Goal: Task Accomplishment & Management: Use online tool/utility

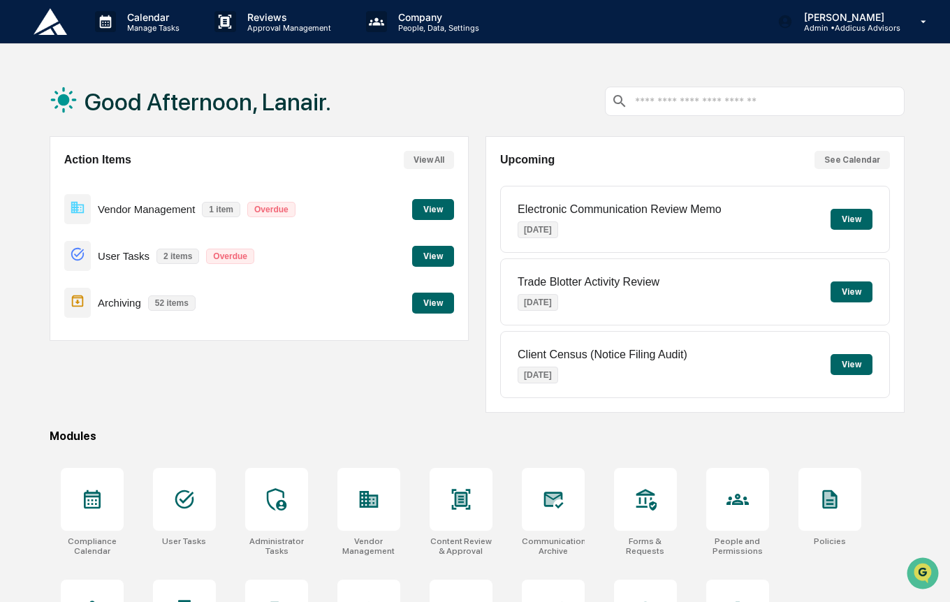
click at [852, 164] on button "See Calendar" at bounding box center [852, 160] width 75 height 18
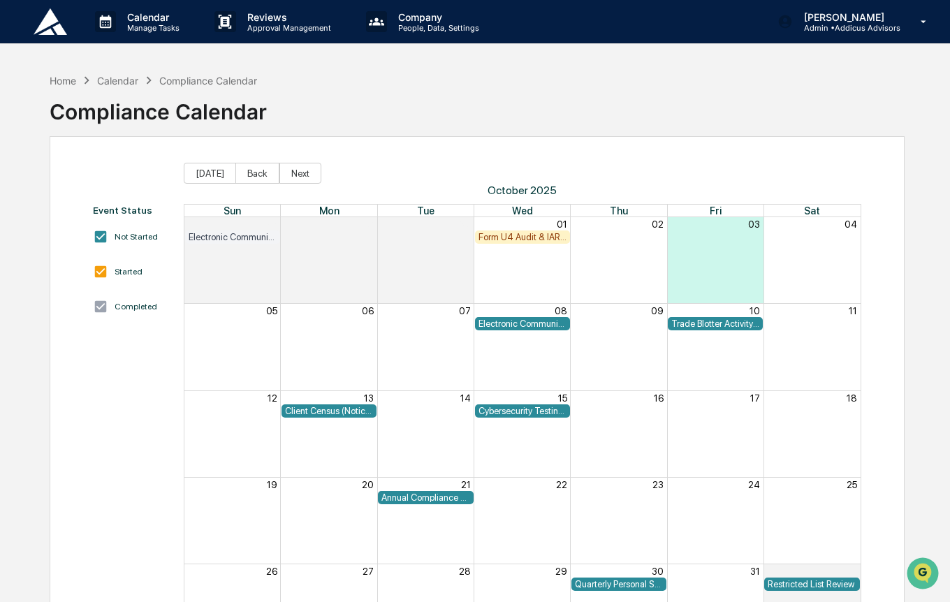
click at [523, 238] on div "Form U4 Audit & IAR CE Check" at bounding box center [523, 237] width 88 height 10
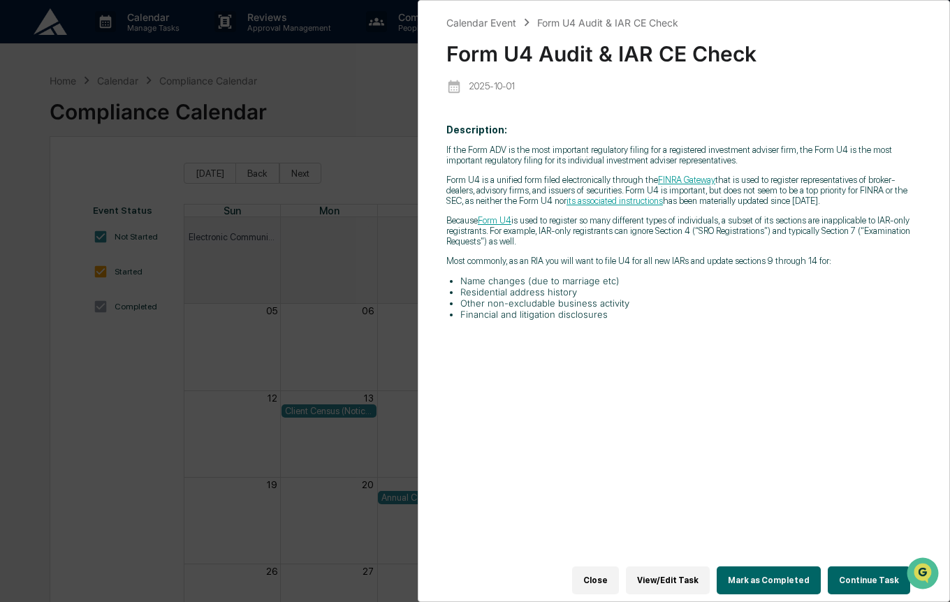
click at [683, 182] on link "FINRA Gateway" at bounding box center [686, 180] width 57 height 10
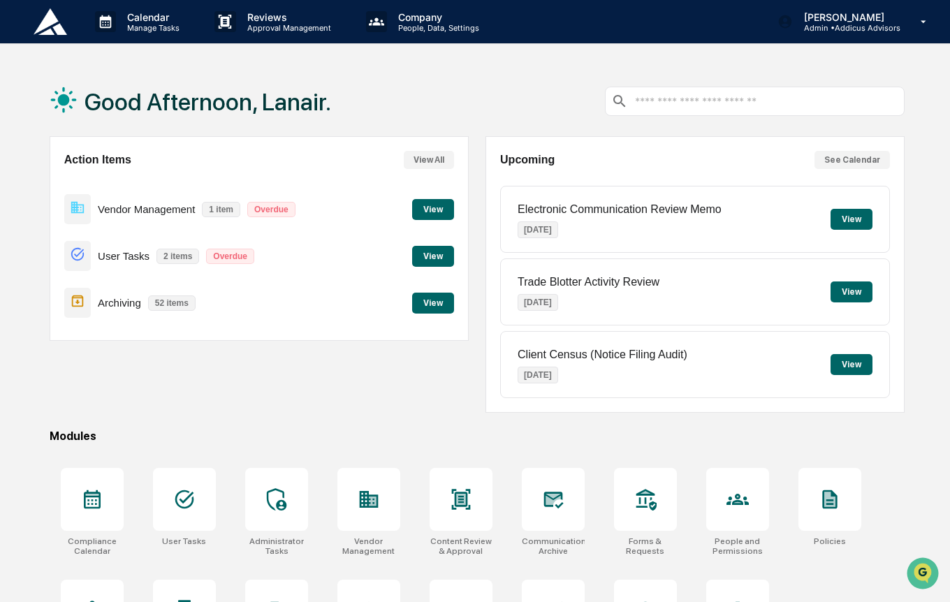
click at [852, 161] on button "See Calendar" at bounding box center [852, 160] width 75 height 18
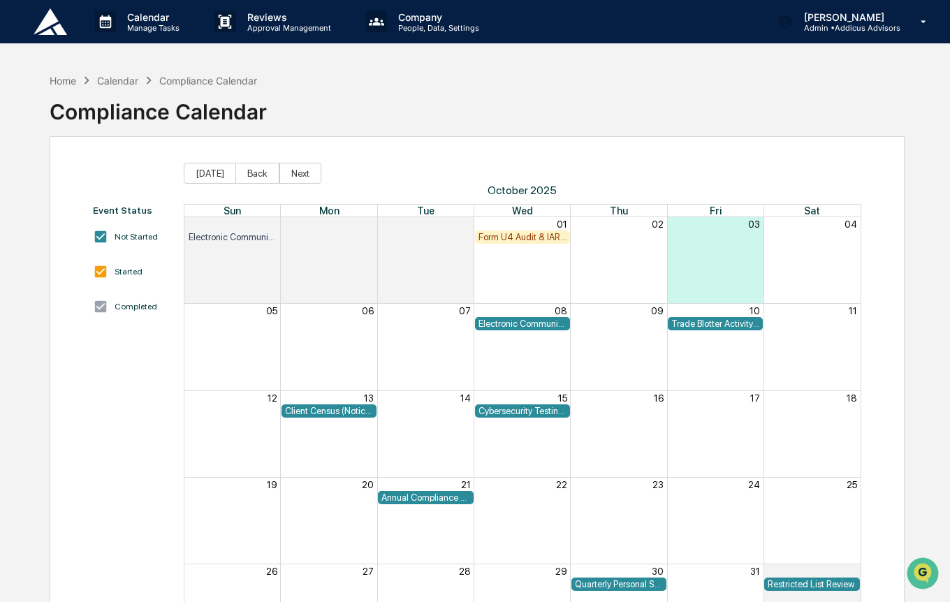
click at [514, 235] on div "Form U4 Audit & IAR CE Check" at bounding box center [523, 237] width 88 height 10
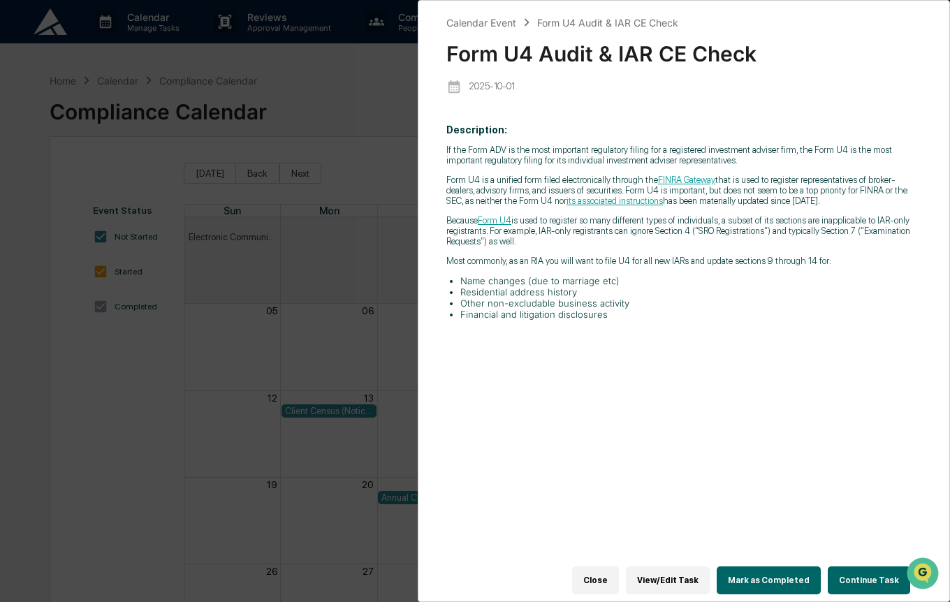
click at [862, 580] on button "Continue Task" at bounding box center [869, 581] width 82 height 28
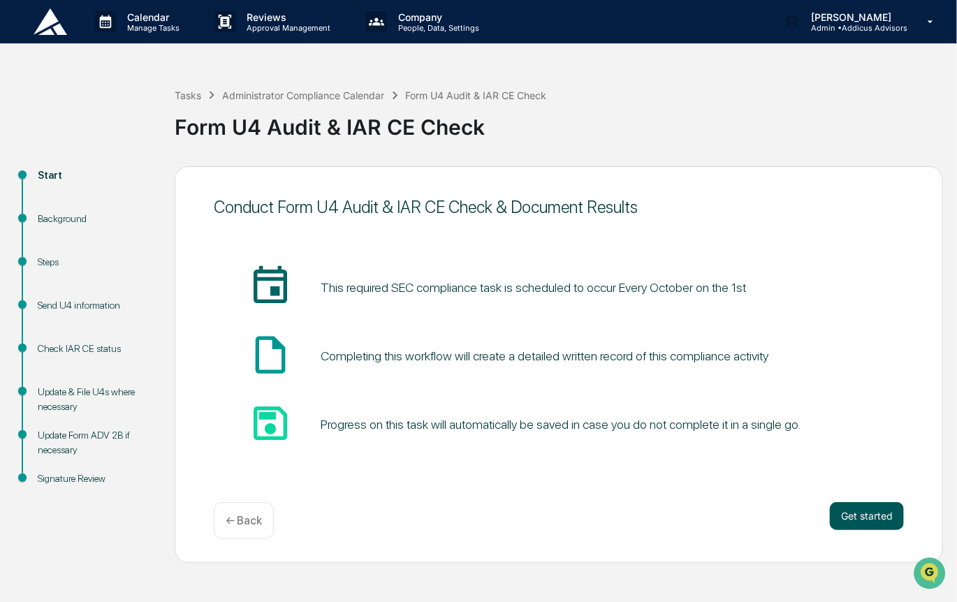
click at [841, 516] on button "Get started" at bounding box center [867, 516] width 74 height 28
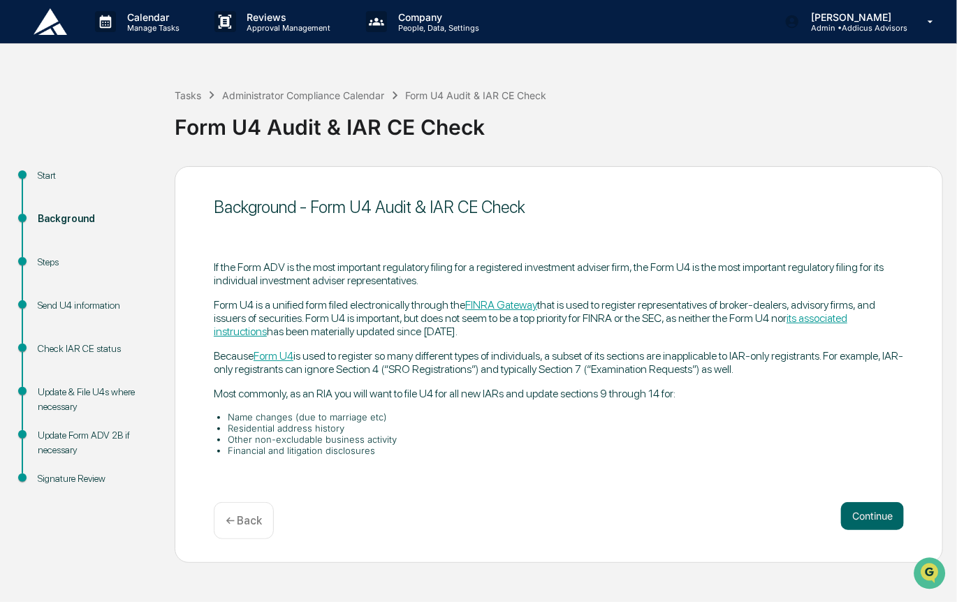
click at [841, 516] on button "Continue" at bounding box center [872, 516] width 63 height 28
